Goal: Task Accomplishment & Management: Manage account settings

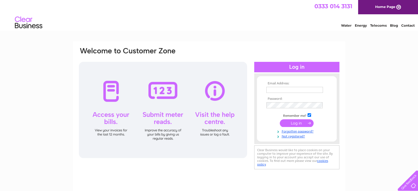
click at [279, 91] on input "text" at bounding box center [294, 90] width 57 height 6
type input "admin@sassydoggroomers.co.uk"
click at [297, 122] on input "submit" at bounding box center [297, 123] width 34 height 8
click at [291, 124] on input "submit" at bounding box center [297, 123] width 34 height 8
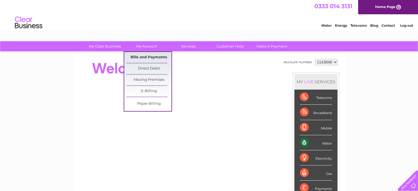
click at [155, 56] on link "Bills and Payments" at bounding box center [148, 57] width 45 height 11
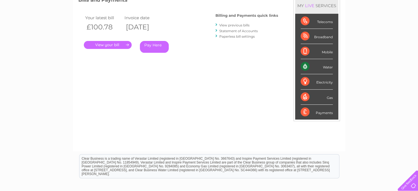
scroll to position [27, 0]
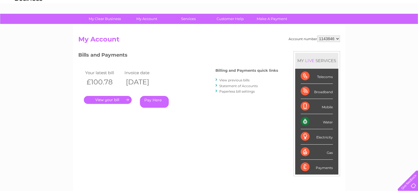
click at [231, 81] on link "View previous bills" at bounding box center [234, 80] width 30 height 4
click at [250, 85] on link "Statement of Accounts" at bounding box center [238, 86] width 38 height 4
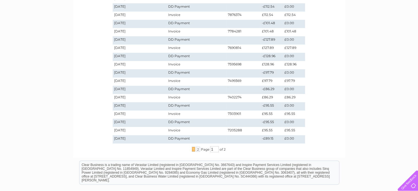
scroll to position [165, 0]
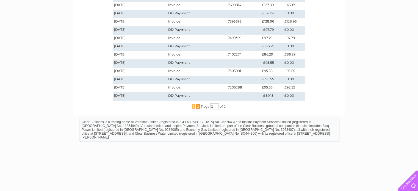
click at [198, 107] on span "2" at bounding box center [198, 106] width 4 height 5
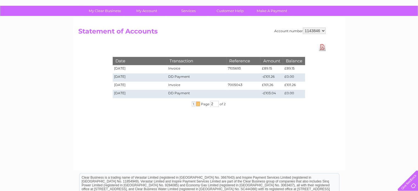
scroll to position [3, 0]
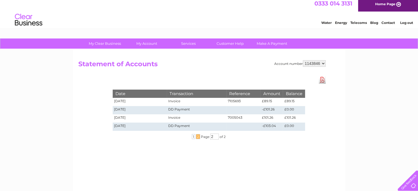
click at [321, 78] on link "Download Pdf" at bounding box center [322, 80] width 7 height 8
